Goal: Check status: Check status

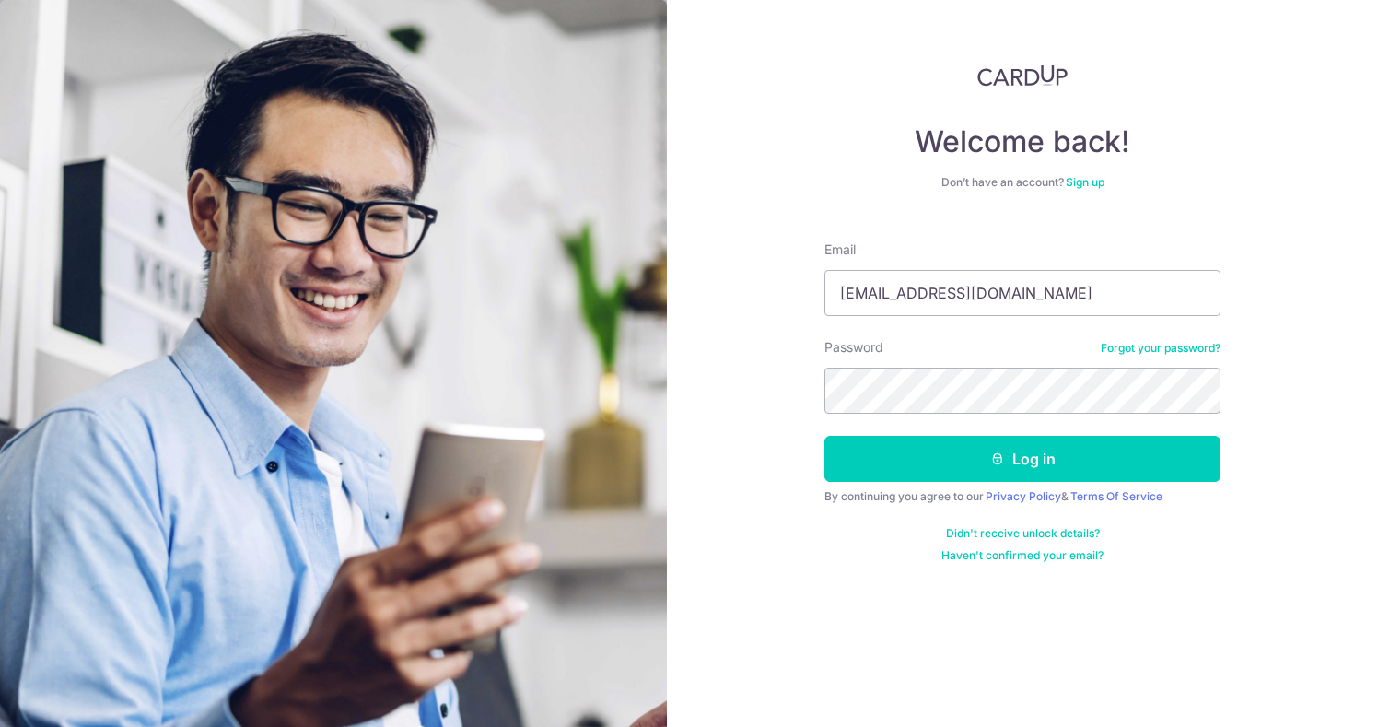
type input "[EMAIL_ADDRESS][DOMAIN_NAME]"
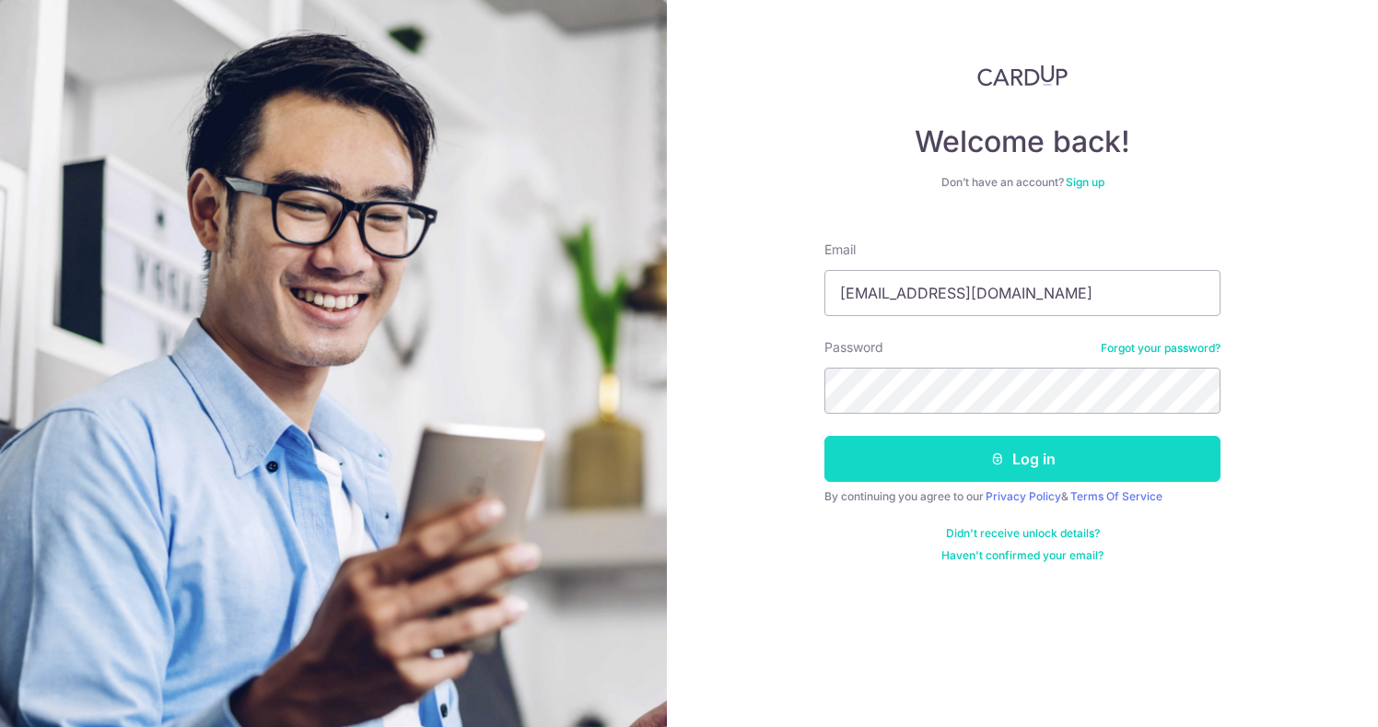
click at [1036, 465] on button "Log in" at bounding box center [1023, 459] width 396 height 46
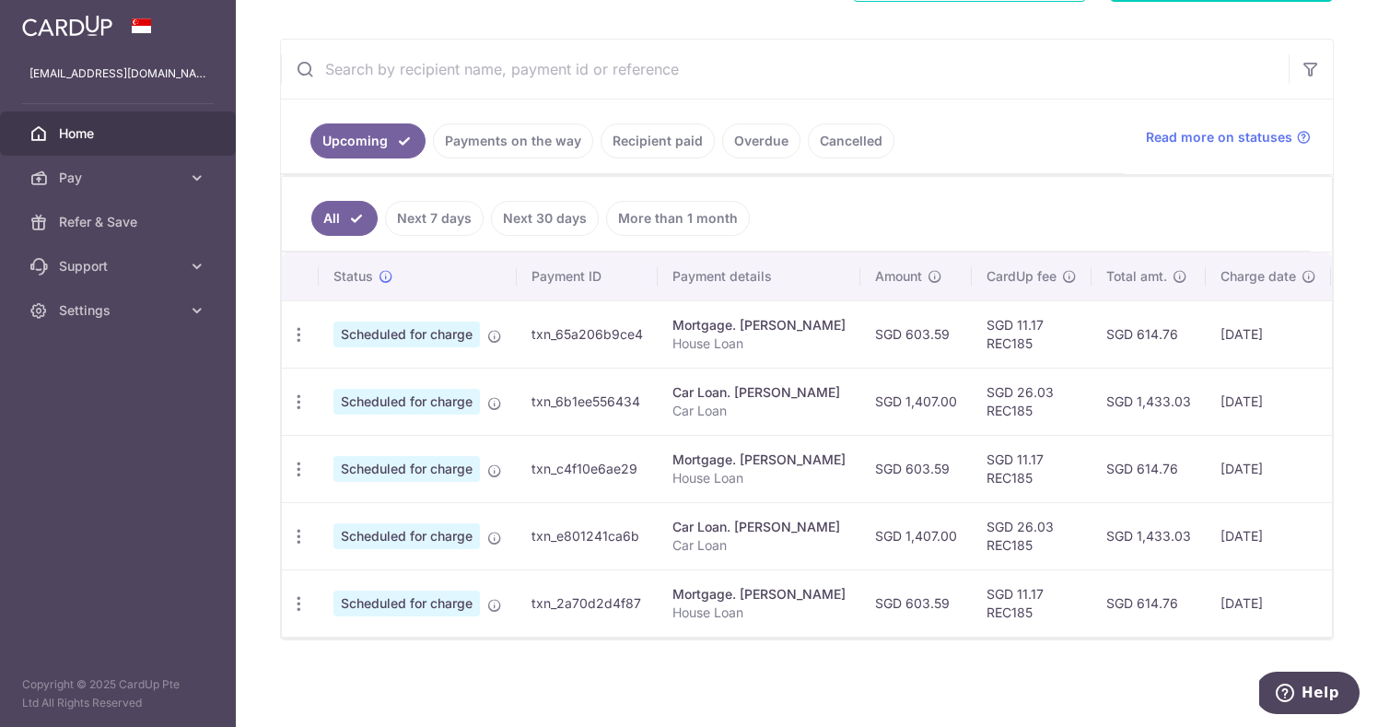
scroll to position [317, 0]
click at [549, 141] on link "Payments on the way" at bounding box center [513, 140] width 160 height 35
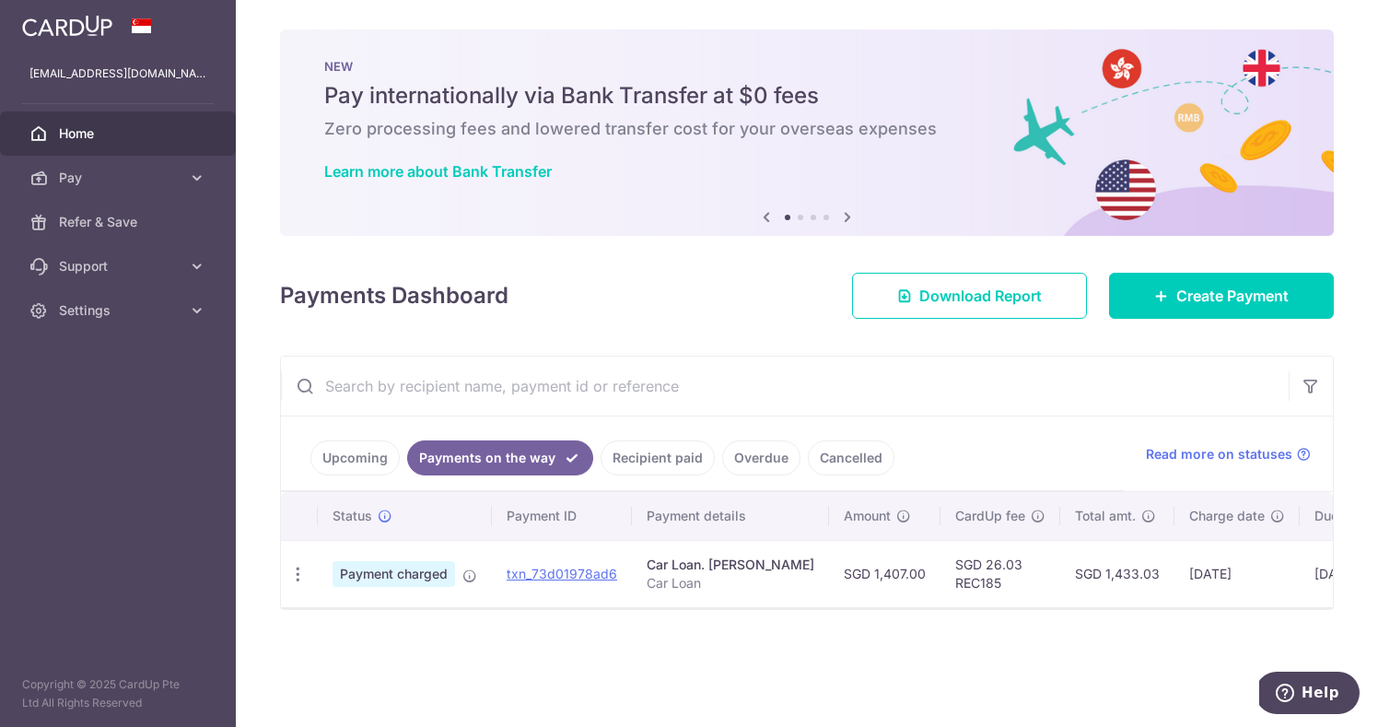
scroll to position [0, 0]
click at [647, 460] on link "Recipient paid" at bounding box center [658, 457] width 114 height 35
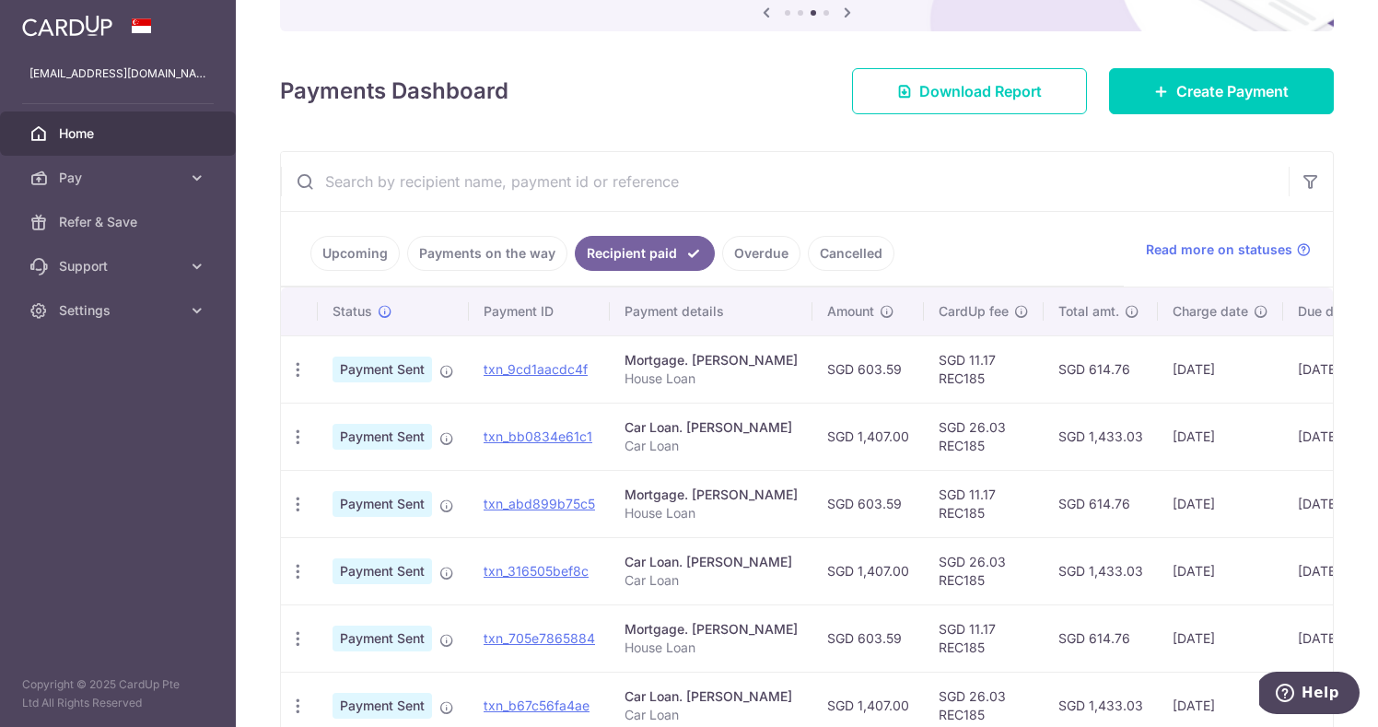
click at [357, 246] on link "Upcoming" at bounding box center [354, 253] width 89 height 35
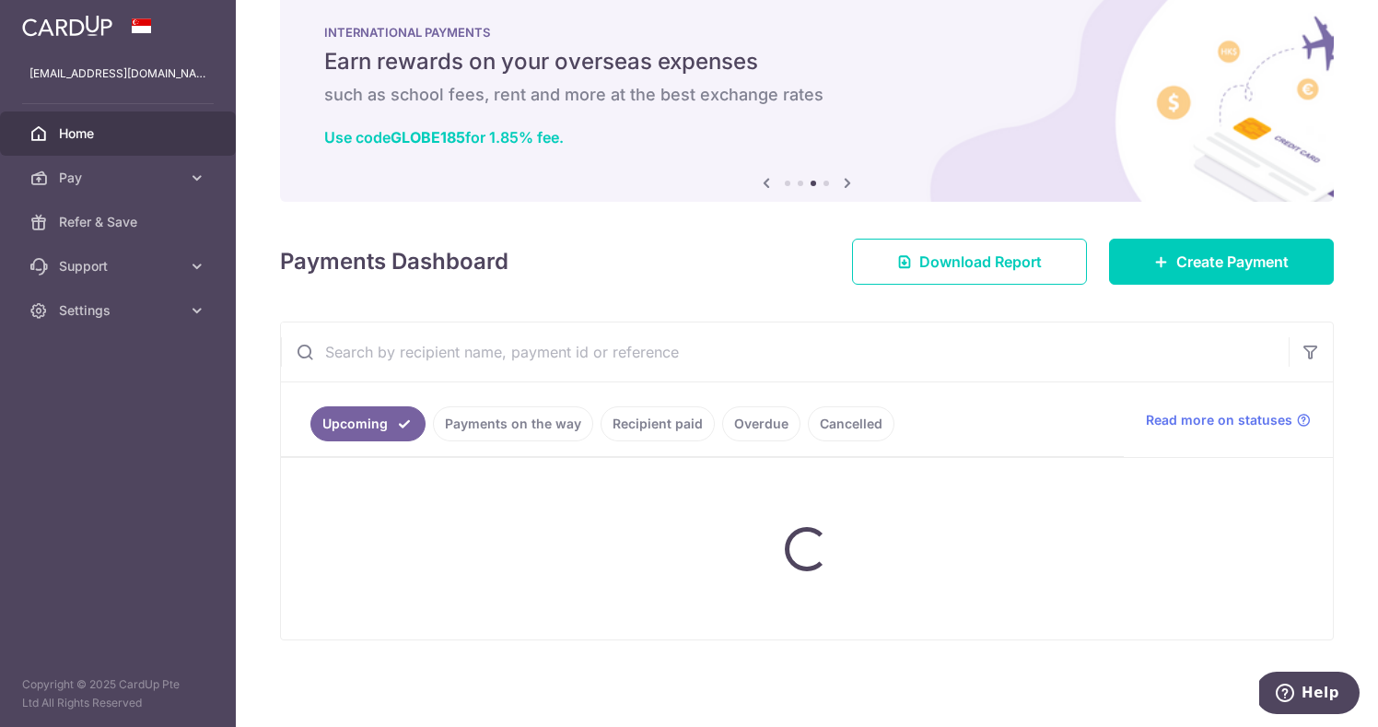
scroll to position [34, 0]
